Goal: Task Accomplishment & Management: Complete application form

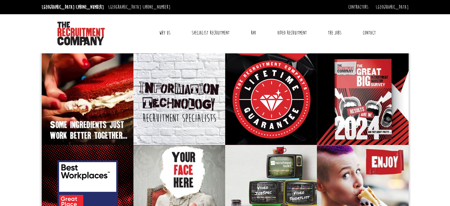
click at [368, 31] on link "Contact" at bounding box center [369, 32] width 22 height 15
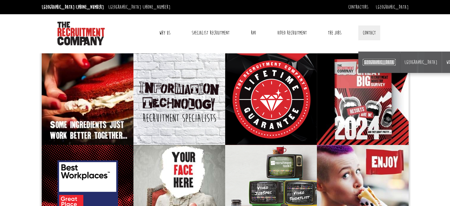
click at [369, 61] on link "[GEOGRAPHIC_DATA]" at bounding box center [379, 62] width 33 height 7
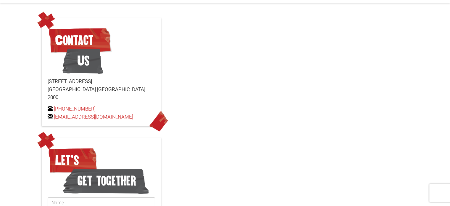
scroll to position [148, 0]
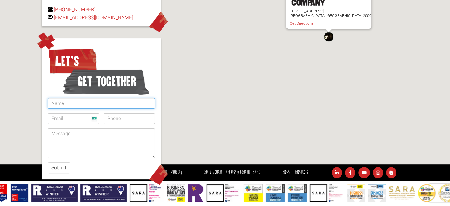
click at [67, 98] on input "text" at bounding box center [101, 103] width 107 height 11
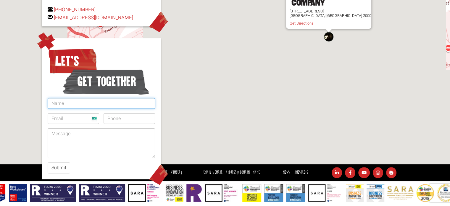
type input "DAV SAM"
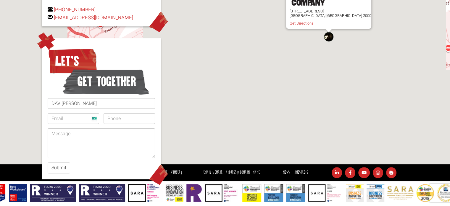
type input "fila84029@gmail.com"
type input "3322076524"
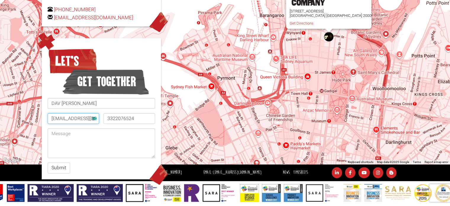
click at [85, 113] on input "fila84029@gmail.com" at bounding box center [73, 118] width 51 height 11
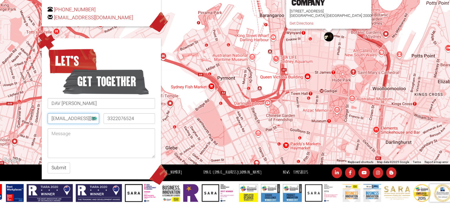
click at [85, 113] on input "fila84029@gmail.com" at bounding box center [73, 118] width 51 height 11
paste input "v.begou86"
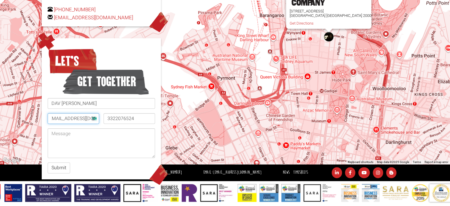
type input "v.begou86@gmail.com"
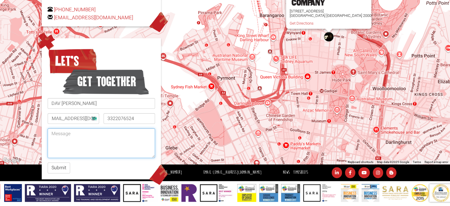
click at [67, 128] on textarea at bounding box center [101, 143] width 107 height 30
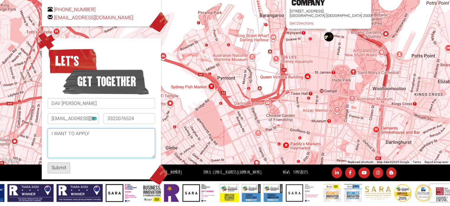
type textarea "I WANT TO APPLY"
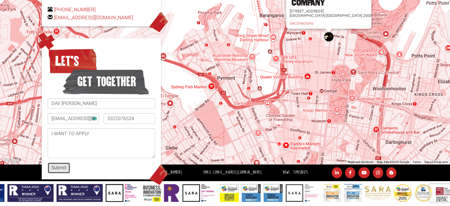
click at [65, 162] on button "Submit" at bounding box center [59, 167] width 22 height 11
